Goal: Information Seeking & Learning: Learn about a topic

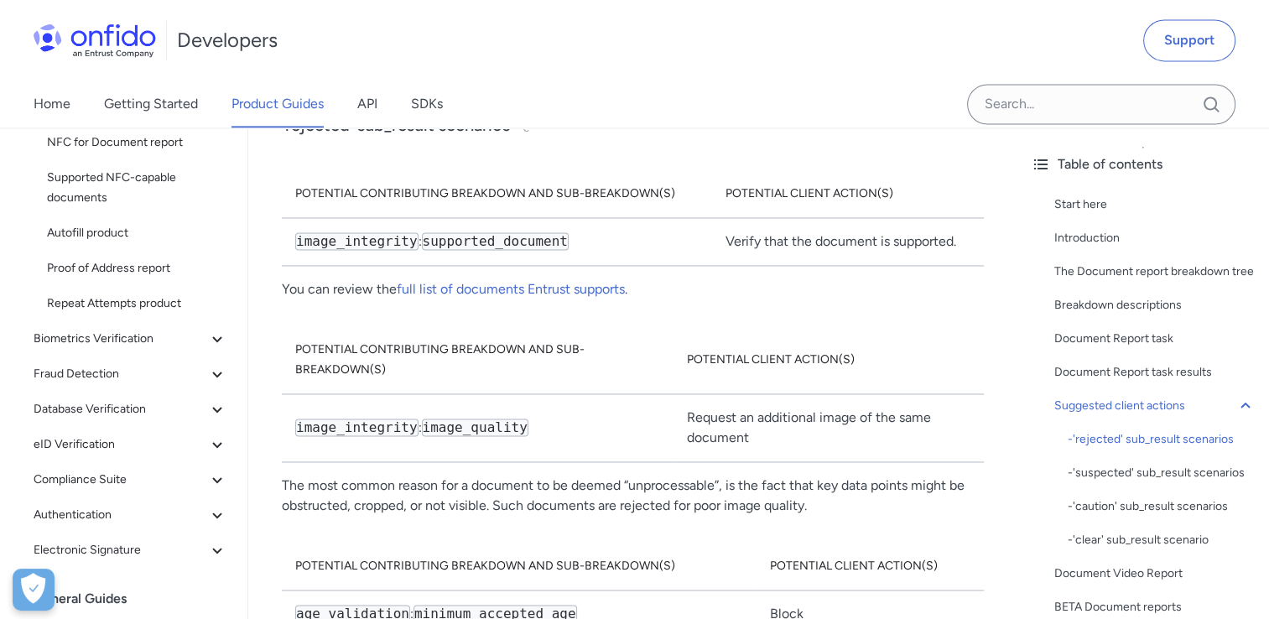
scroll to position [8661, 0]
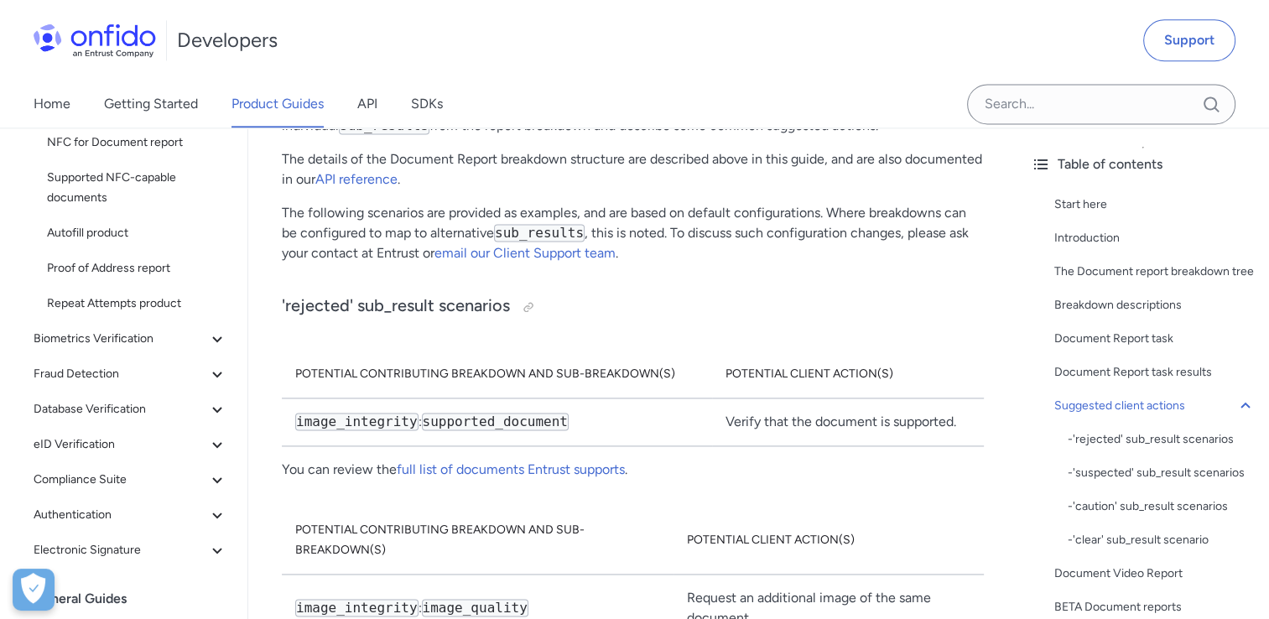
click at [356, 107] on div "Home Getting Started Product Guides API SDKs" at bounding box center [255, 104] width 510 height 47
click at [364, 105] on link "API" at bounding box center [367, 104] width 20 height 47
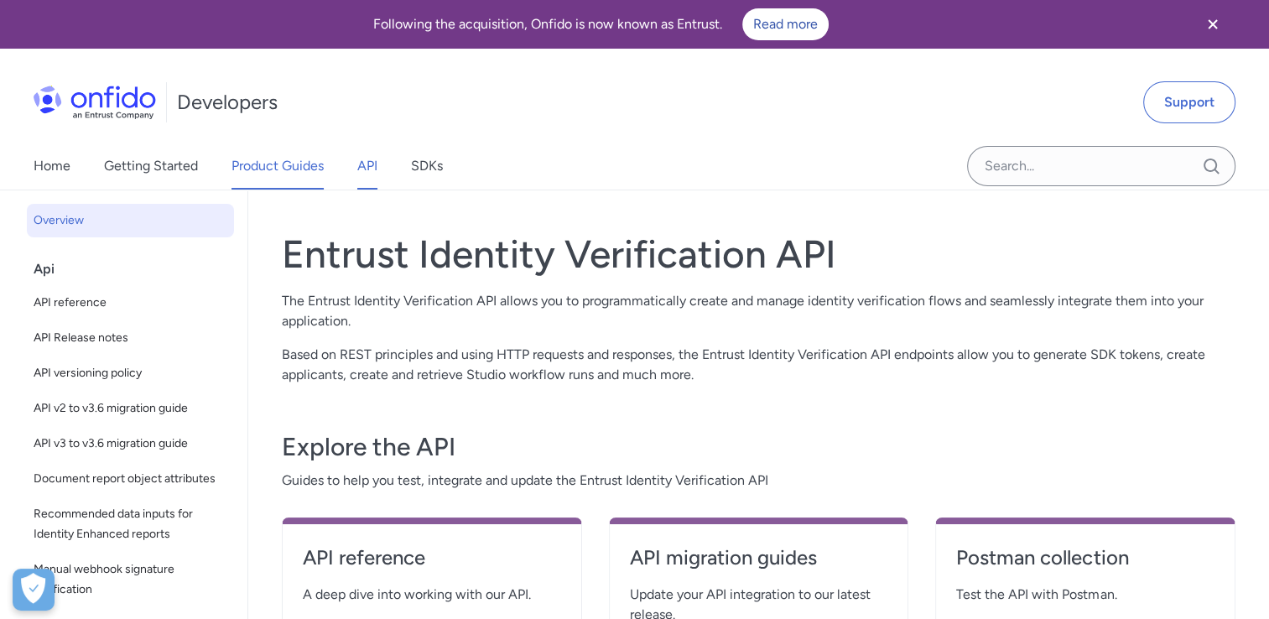
click at [284, 166] on link "Product Guides" at bounding box center [278, 166] width 92 height 47
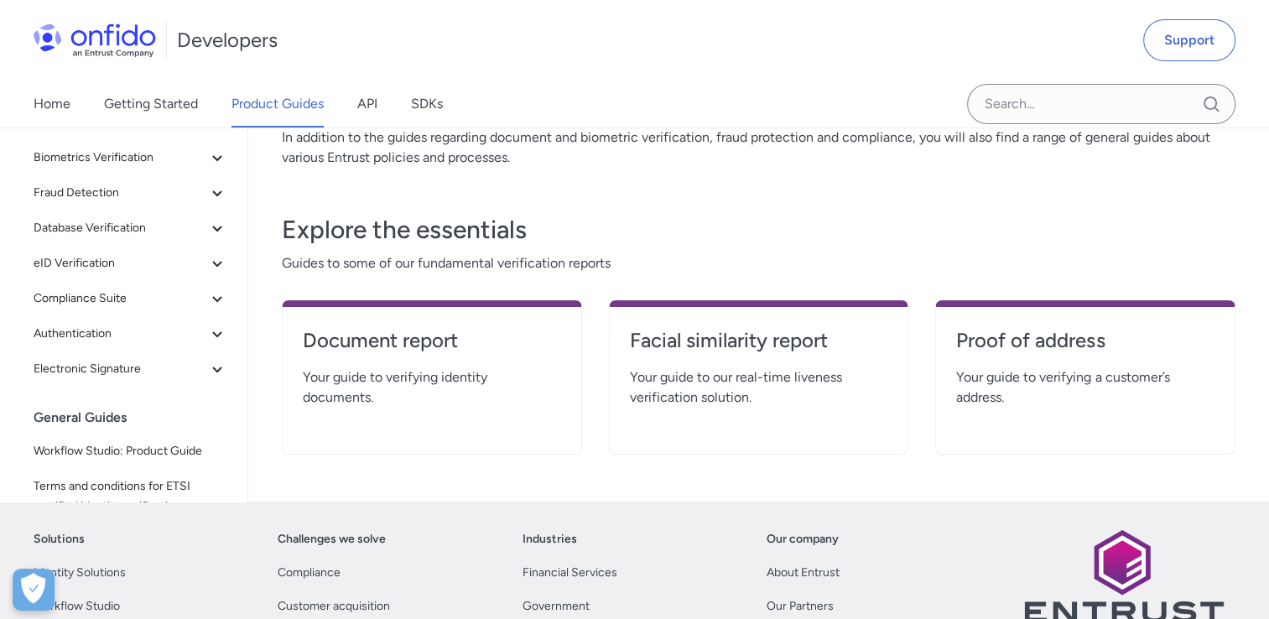
scroll to position [252, 0]
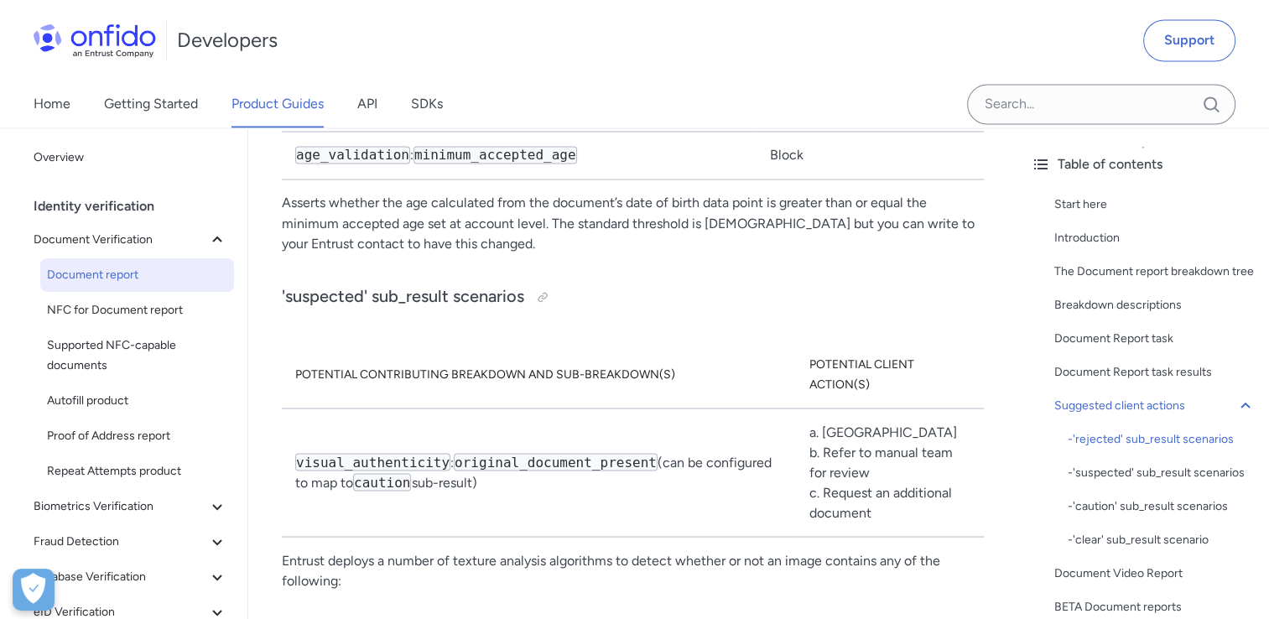
scroll to position [9205, 0]
